Goal: Task Accomplishment & Management: Use online tool/utility

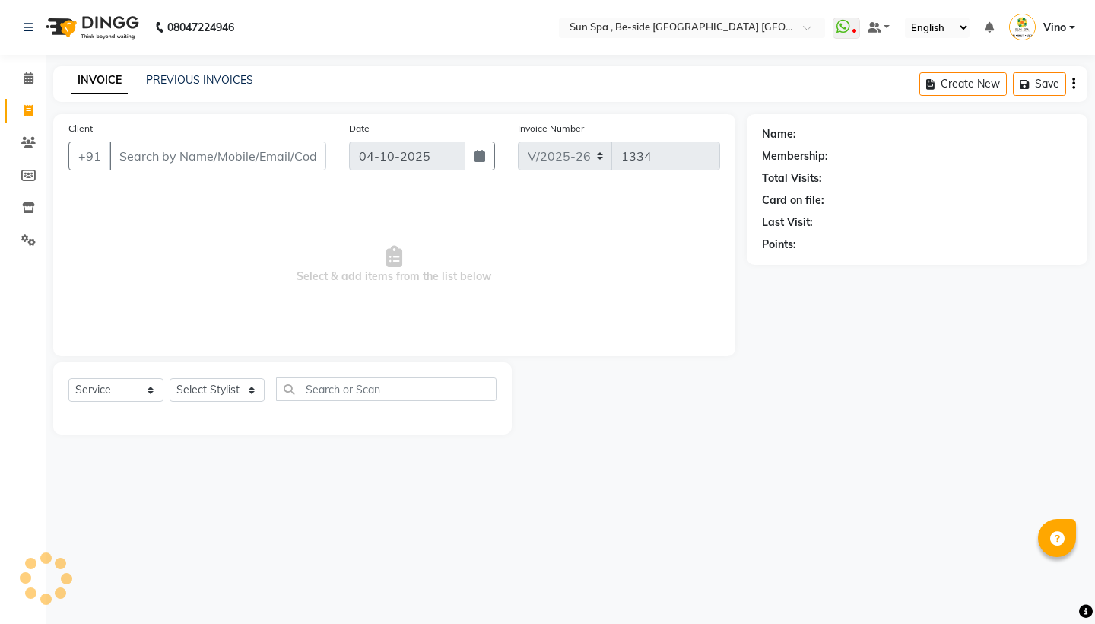
select select "5782"
select select "service"
click at [28, 79] on icon at bounding box center [29, 77] width 10 height 11
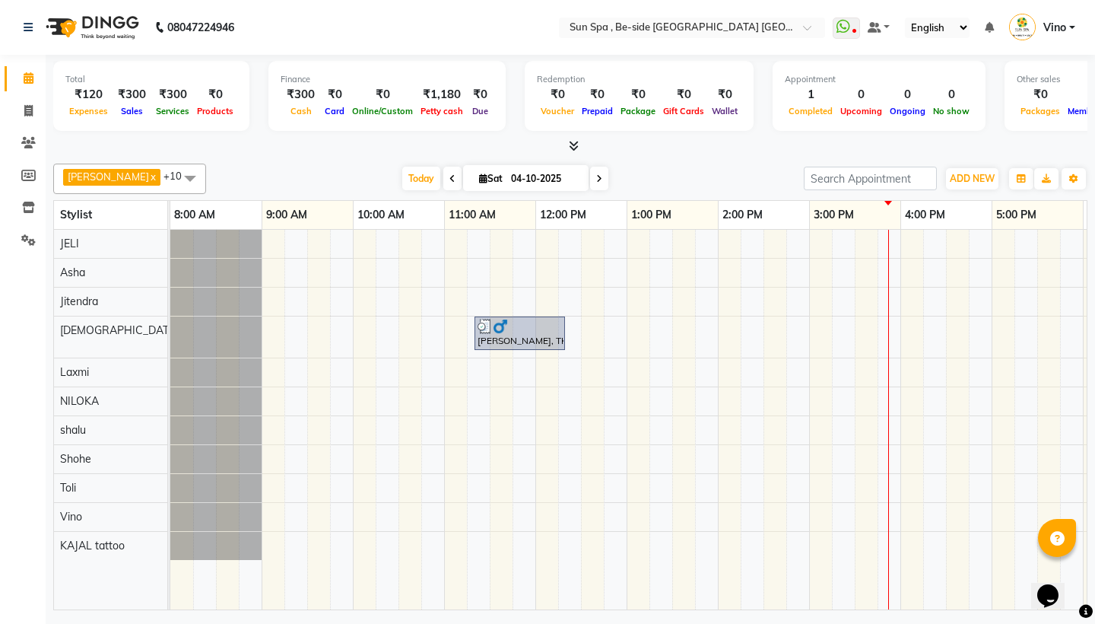
click at [574, 138] on span at bounding box center [571, 146] width 16 height 16
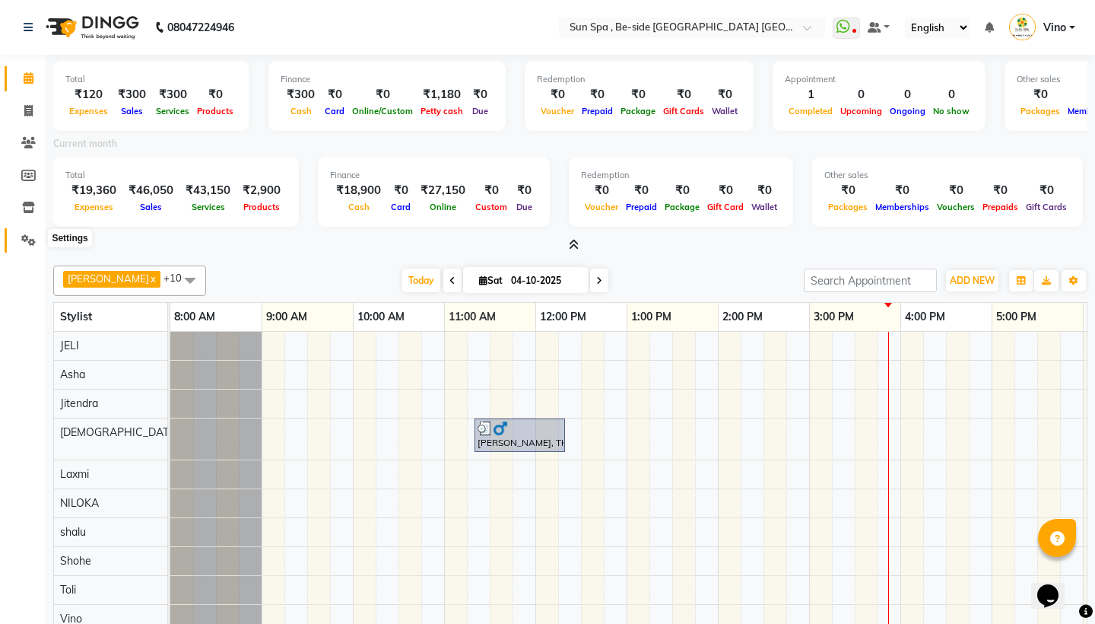
click at [22, 240] on icon at bounding box center [28, 239] width 14 height 11
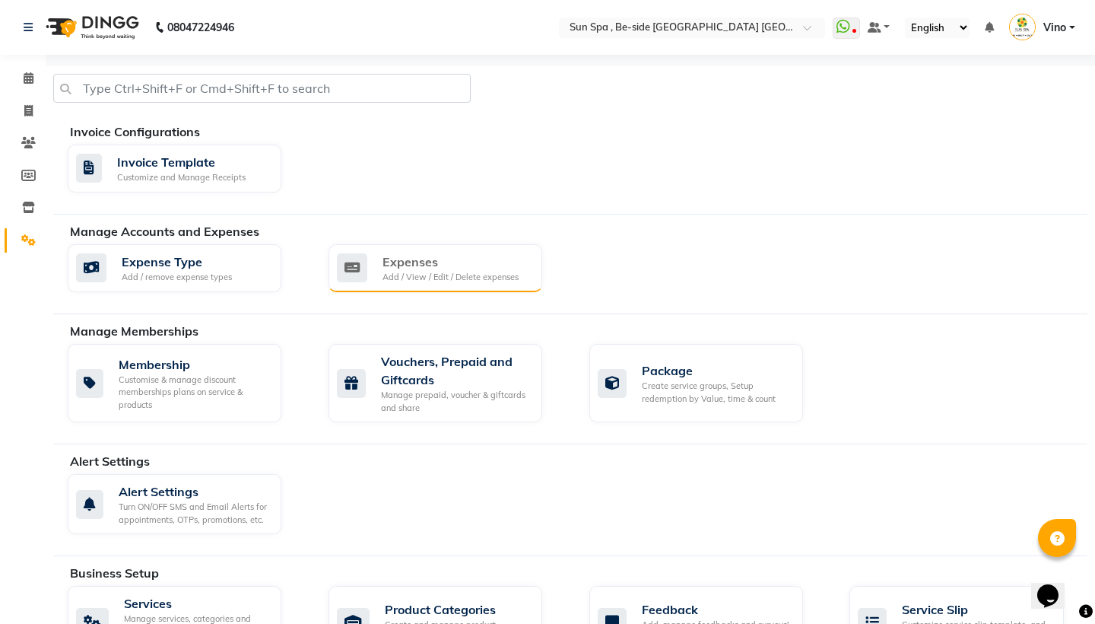
click at [485, 271] on div "Add / View / Edit / Delete expenses" at bounding box center [451, 277] width 136 height 13
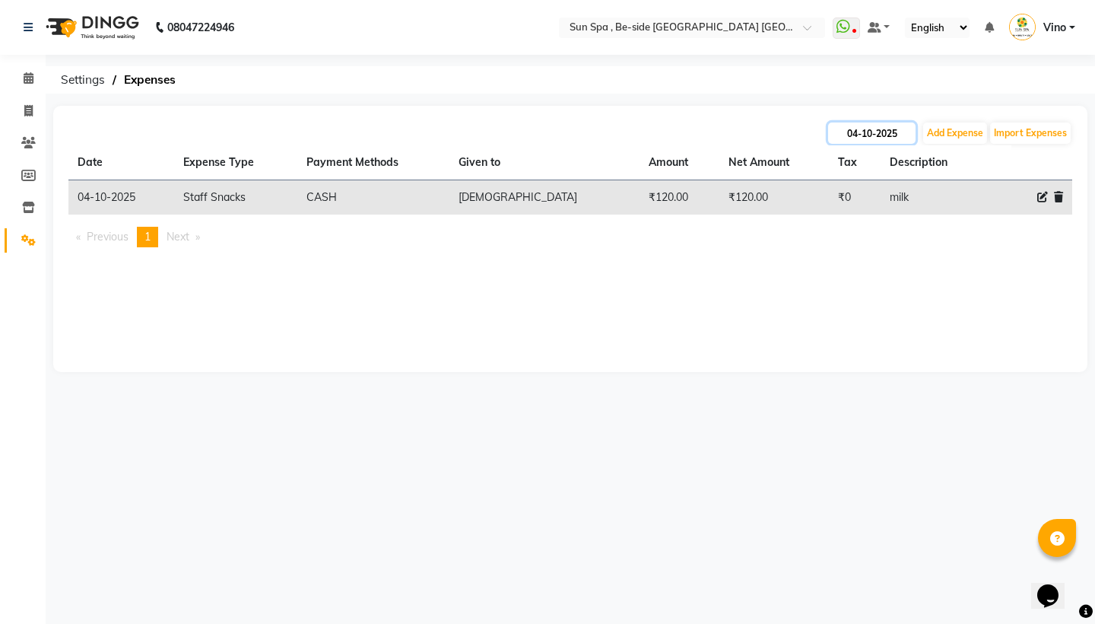
click at [847, 132] on input "04-10-2025" at bounding box center [871, 132] width 87 height 21
select select "10"
select select "2025"
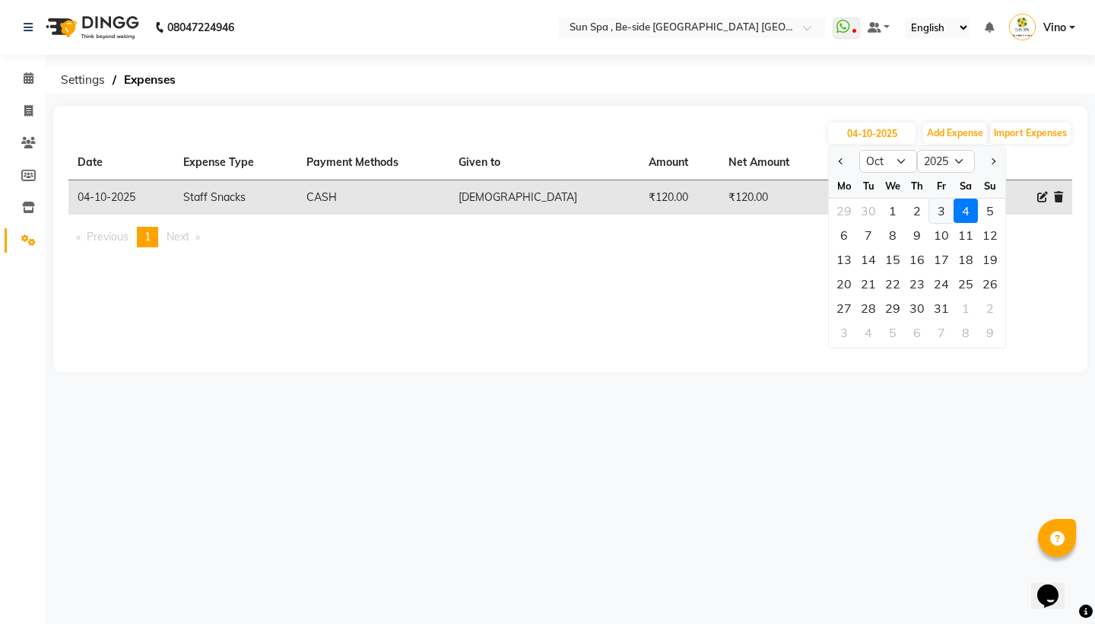
click at [939, 205] on div "3" at bounding box center [942, 211] width 24 height 24
type input "03-10-2025"
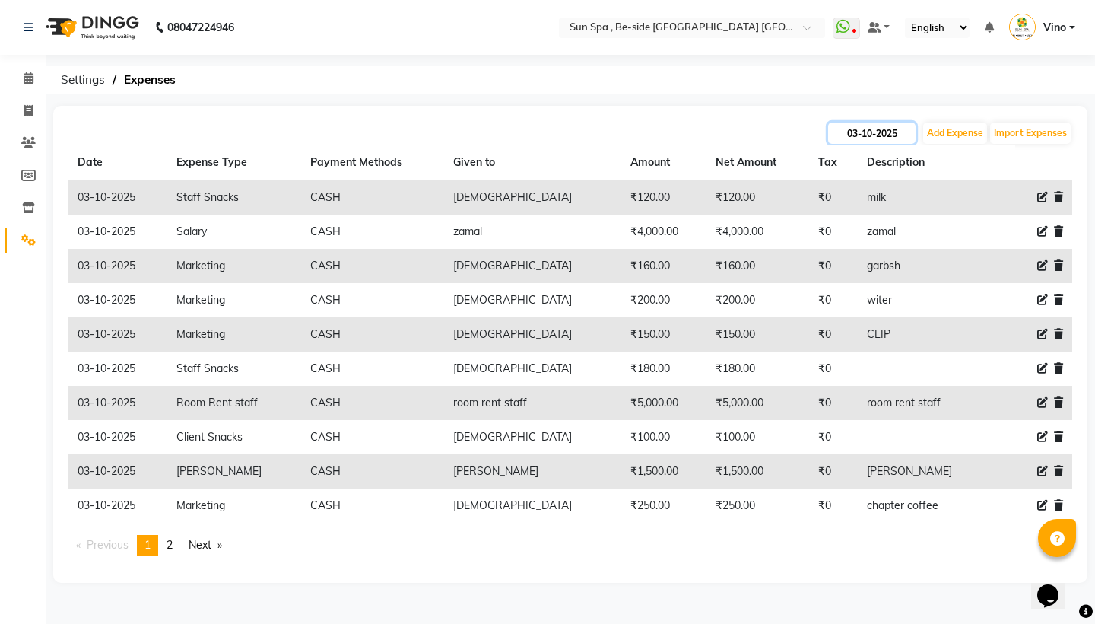
click at [872, 132] on input "03-10-2025" at bounding box center [871, 132] width 87 height 21
select select "10"
select select "2025"
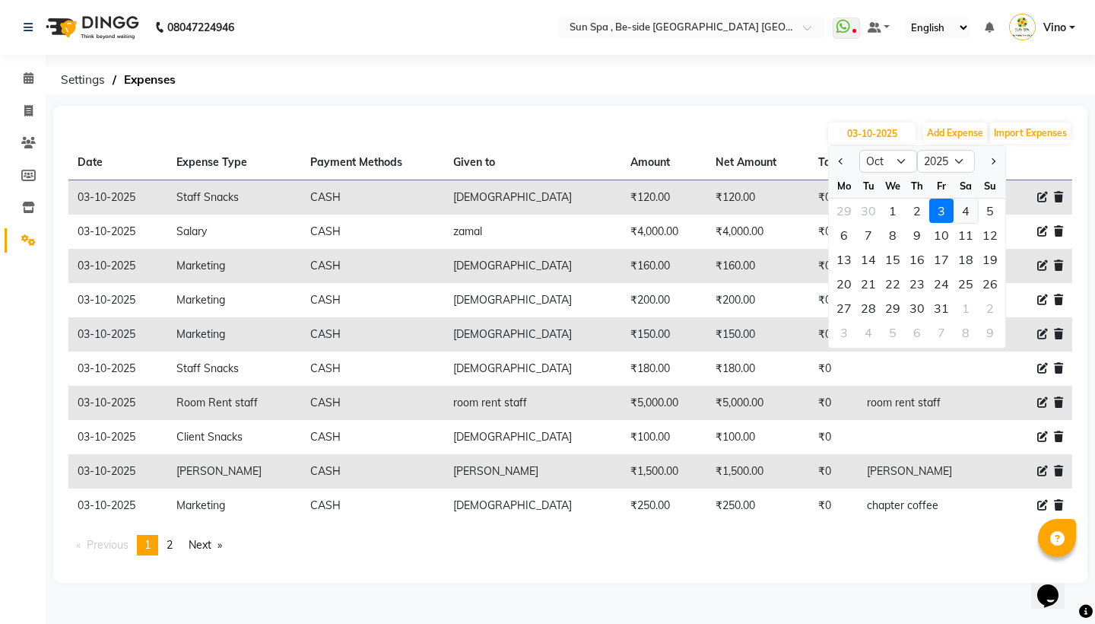
click at [966, 211] on div "4" at bounding box center [966, 211] width 24 height 24
type input "04-10-2025"
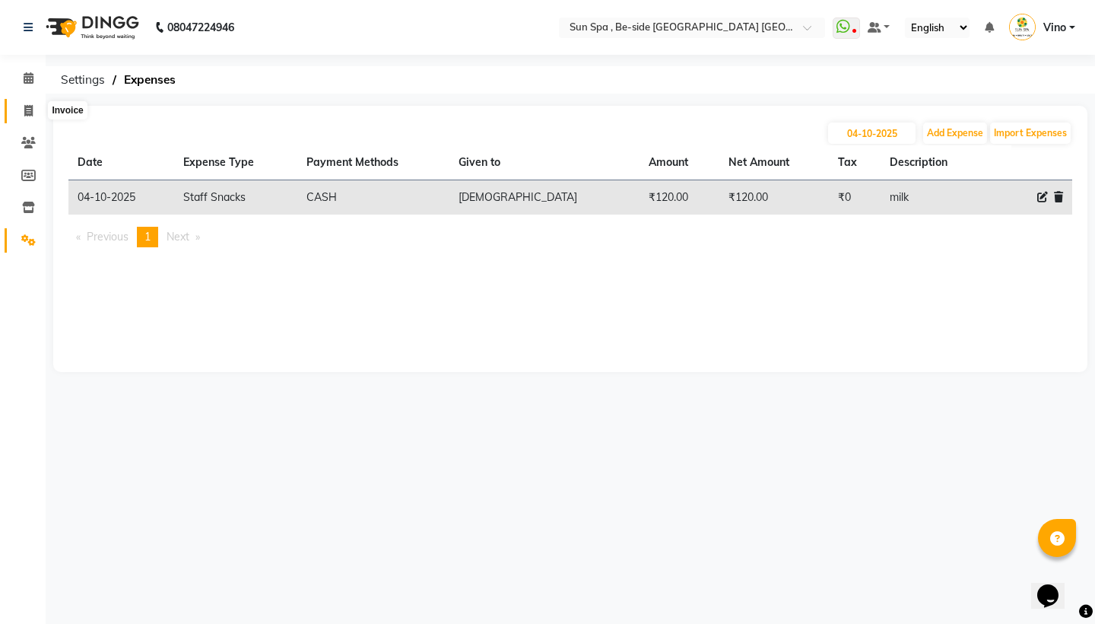
click at [26, 109] on icon at bounding box center [28, 110] width 8 height 11
select select "service"
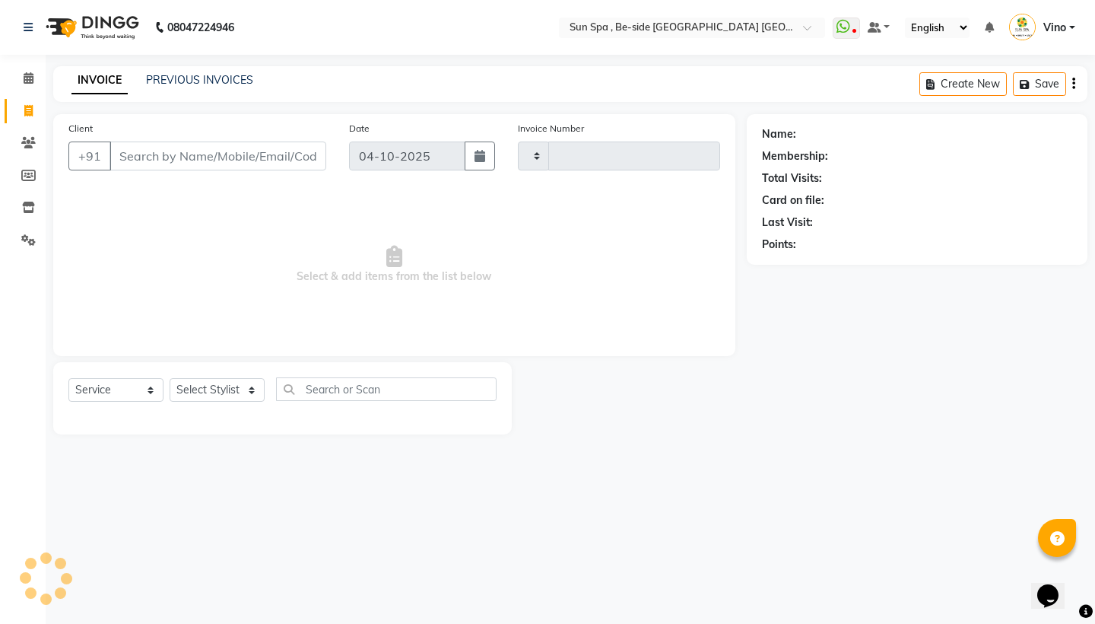
type input "1334"
select select "5782"
click at [25, 76] on icon at bounding box center [29, 77] width 10 height 11
